Goal: Task Accomplishment & Management: Use online tool/utility

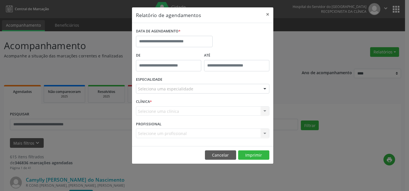
select select "*"
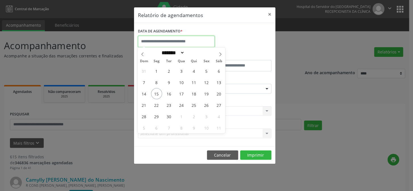
click at [174, 37] on input "text" at bounding box center [176, 41] width 77 height 11
click at [155, 92] on span "15" at bounding box center [156, 93] width 11 height 11
type input "**********"
click at [156, 93] on span "15" at bounding box center [156, 93] width 11 height 11
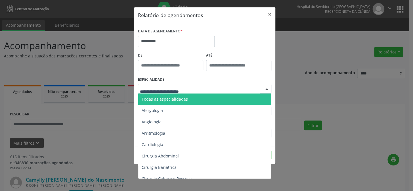
click at [156, 93] on div at bounding box center [204, 89] width 133 height 10
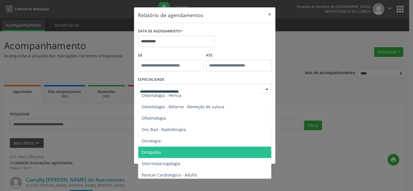
scroll to position [791, 0]
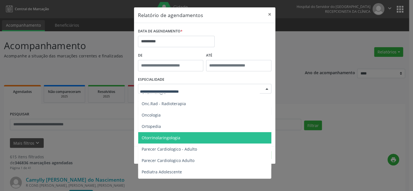
click at [160, 138] on span "Otorrinolaringologia" at bounding box center [161, 137] width 39 height 5
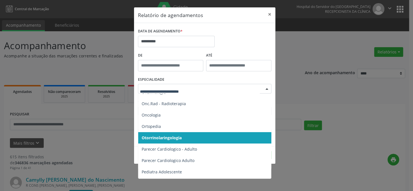
click at [171, 136] on span "Otorrinolaringologia" at bounding box center [162, 137] width 40 height 5
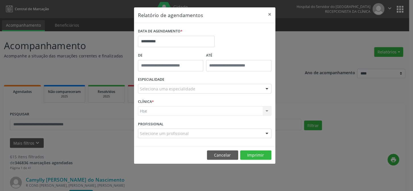
click at [166, 116] on div "CLÍNICA * Hse Hse Nenhum resultado encontrado para: " " Não há nenhuma opção pa…" at bounding box center [205, 108] width 136 height 22
click at [166, 109] on div "Hse Hse Nenhum resultado encontrado para: " " Não há nenhuma opção para ser exi…" at bounding box center [204, 111] width 133 height 10
click at [170, 98] on div "CLÍNICA * Hse Hse Nenhum resultado encontrado para: " " Não há nenhuma opção pa…" at bounding box center [205, 108] width 136 height 22
click at [167, 111] on div "Hse Hse Nenhum resultado encontrado para: " " Não há nenhuma opção para ser exi…" at bounding box center [204, 111] width 133 height 10
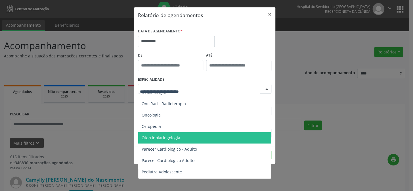
click at [178, 138] on span "Otorrinolaringologia" at bounding box center [205, 137] width 134 height 11
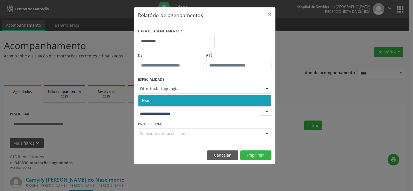
click at [154, 107] on div at bounding box center [204, 111] width 133 height 10
click at [156, 99] on span "Hse" at bounding box center [204, 100] width 133 height 11
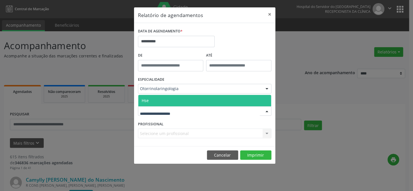
click at [157, 103] on span "Hse" at bounding box center [204, 100] width 133 height 11
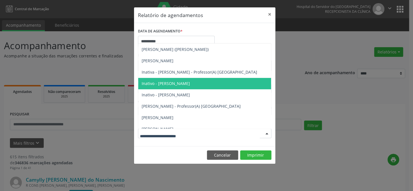
scroll to position [131, 0]
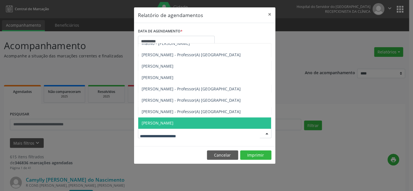
click at [190, 123] on span "[PERSON_NAME]" at bounding box center [204, 122] width 133 height 11
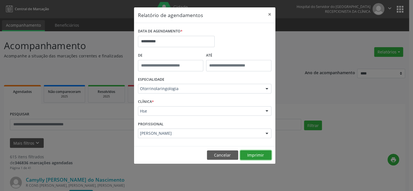
click at [253, 154] on button "Imprimir" at bounding box center [255, 155] width 31 height 10
click at [172, 42] on input "**********" at bounding box center [176, 41] width 77 height 11
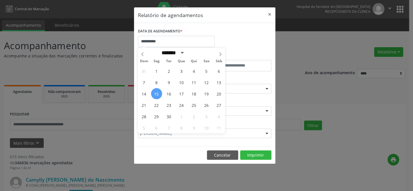
click at [156, 93] on span "15" at bounding box center [156, 93] width 11 height 11
type input "**********"
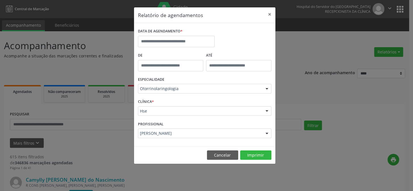
drag, startPoint x: 293, startPoint y: 40, endPoint x: 239, endPoint y: 43, distance: 54.0
click at [291, 40] on div "Relatório de agendamentos × DATA DE AGENDAMENTO * De ATÉ ESPECIALIDADE Otorrino…" at bounding box center [206, 95] width 413 height 191
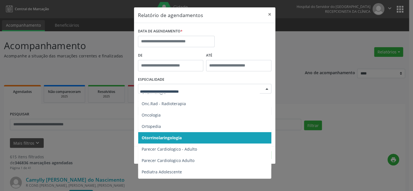
click at [266, 87] on div at bounding box center [267, 89] width 9 height 10
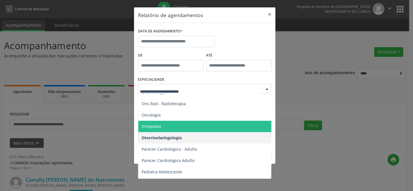
scroll to position [765, 0]
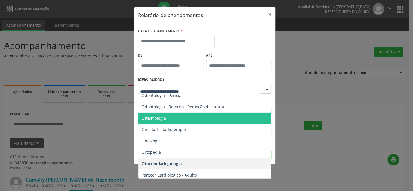
click at [166, 116] on span "Oftalmologia" at bounding box center [205, 117] width 134 height 11
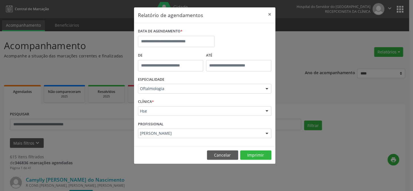
click at [168, 115] on div "Hse" at bounding box center [204, 111] width 133 height 10
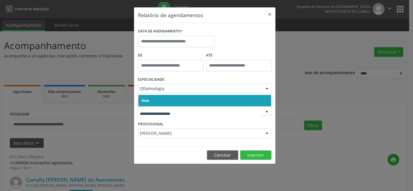
click at [169, 109] on input "text" at bounding box center [200, 113] width 120 height 11
click at [168, 115] on input "text" at bounding box center [200, 113] width 120 height 11
click at [174, 101] on span "Hse" at bounding box center [204, 100] width 133 height 11
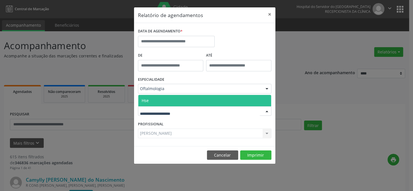
drag, startPoint x: 174, startPoint y: 100, endPoint x: 162, endPoint y: 123, distance: 25.3
click at [174, 101] on span "Hse" at bounding box center [204, 100] width 133 height 11
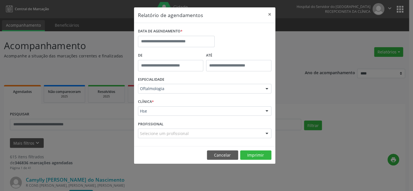
scroll to position [62, 0]
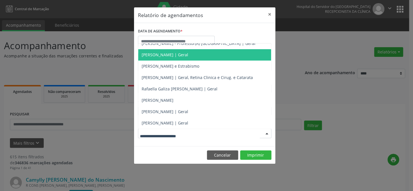
click at [165, 53] on span "[PERSON_NAME] | Geral" at bounding box center [165, 54] width 47 height 5
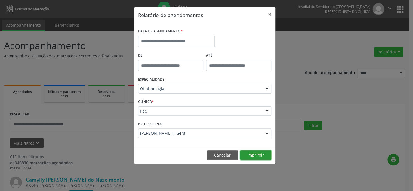
click at [253, 154] on button "Imprimir" at bounding box center [255, 155] width 31 height 10
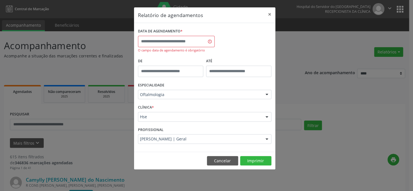
click at [165, 99] on div "ESPECIALIDADE Oftalmologia Todas as especialidades Alergologia Angiologia Arrit…" at bounding box center [205, 92] width 136 height 22
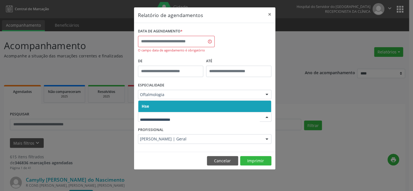
click at [165, 112] on div at bounding box center [204, 117] width 133 height 10
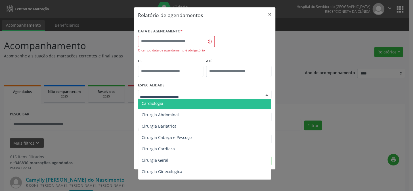
scroll to position [0, 0]
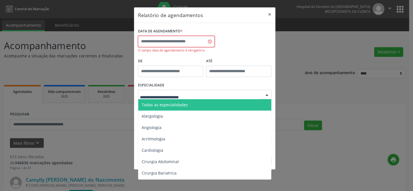
click at [189, 43] on input "text" at bounding box center [176, 41] width 77 height 11
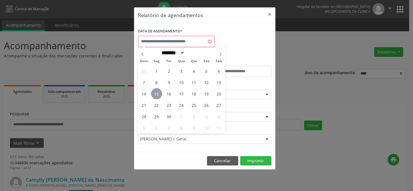
click at [157, 91] on span "15" at bounding box center [156, 93] width 11 height 11
type input "**********"
click at [157, 94] on span "15" at bounding box center [156, 93] width 11 height 11
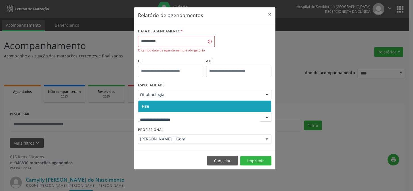
click at [170, 105] on span "Hse" at bounding box center [204, 106] width 133 height 11
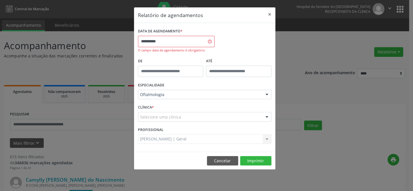
click at [170, 110] on div "CLÍNICA * Selecione uma clínica Hse Nenhum resultado encontrado para: " " Não h…" at bounding box center [205, 114] width 136 height 22
click at [170, 105] on div "CLÍNICA * Selecione uma clínica Hse Nenhum resultado encontrado para: " " Não h…" at bounding box center [205, 114] width 136 height 22
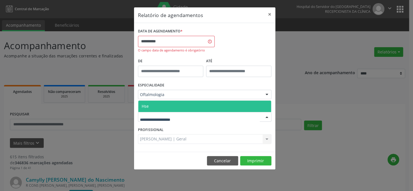
click at [169, 107] on span "Hse" at bounding box center [204, 106] width 133 height 11
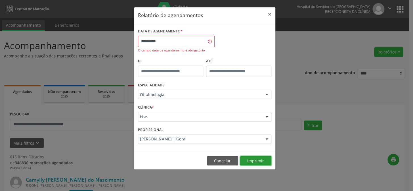
click at [253, 160] on button "Imprimir" at bounding box center [255, 161] width 31 height 10
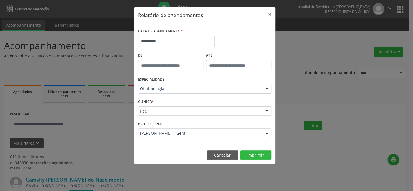
drag, startPoint x: 214, startPoint y: 29, endPoint x: 216, endPoint y: 28, distance: 2.9
drag, startPoint x: 0, startPoint y: 135, endPoint x: 4, endPoint y: 138, distance: 4.9
